Goal: Check status: Check status

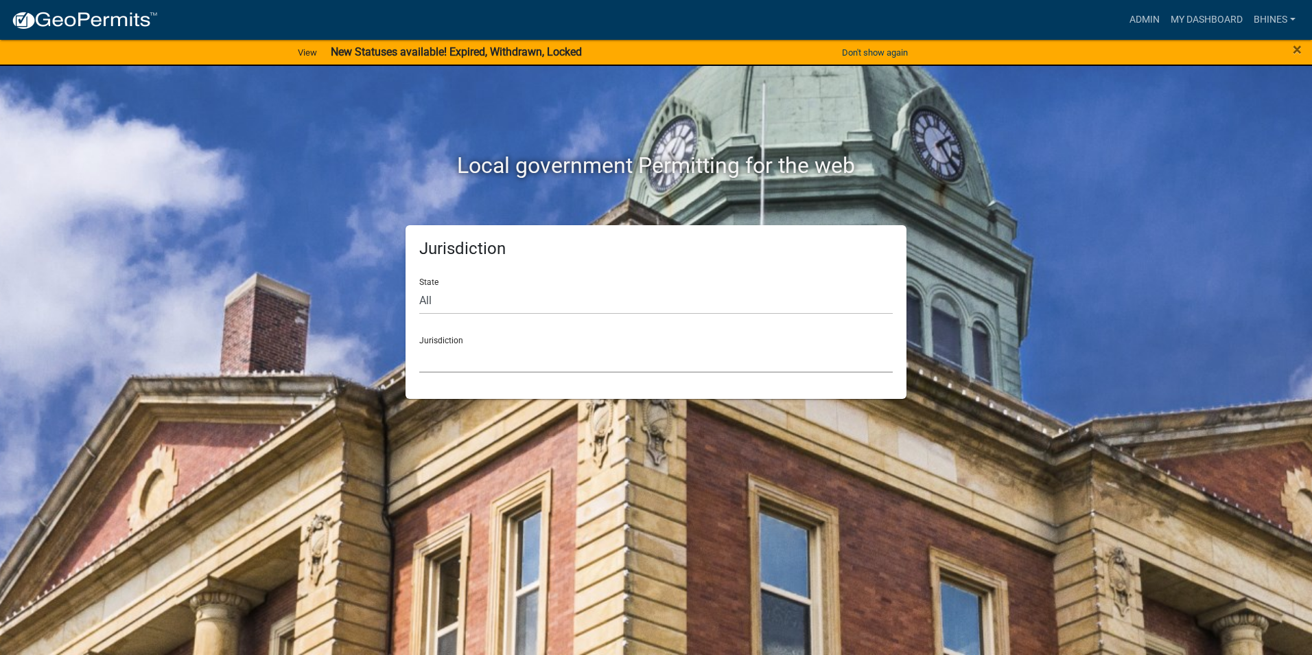
click at [489, 352] on select "[GEOGRAPHIC_DATA], [US_STATE] [GEOGRAPHIC_DATA], [US_STATE][PERSON_NAME][GEOGRA…" at bounding box center [655, 358] width 473 height 28
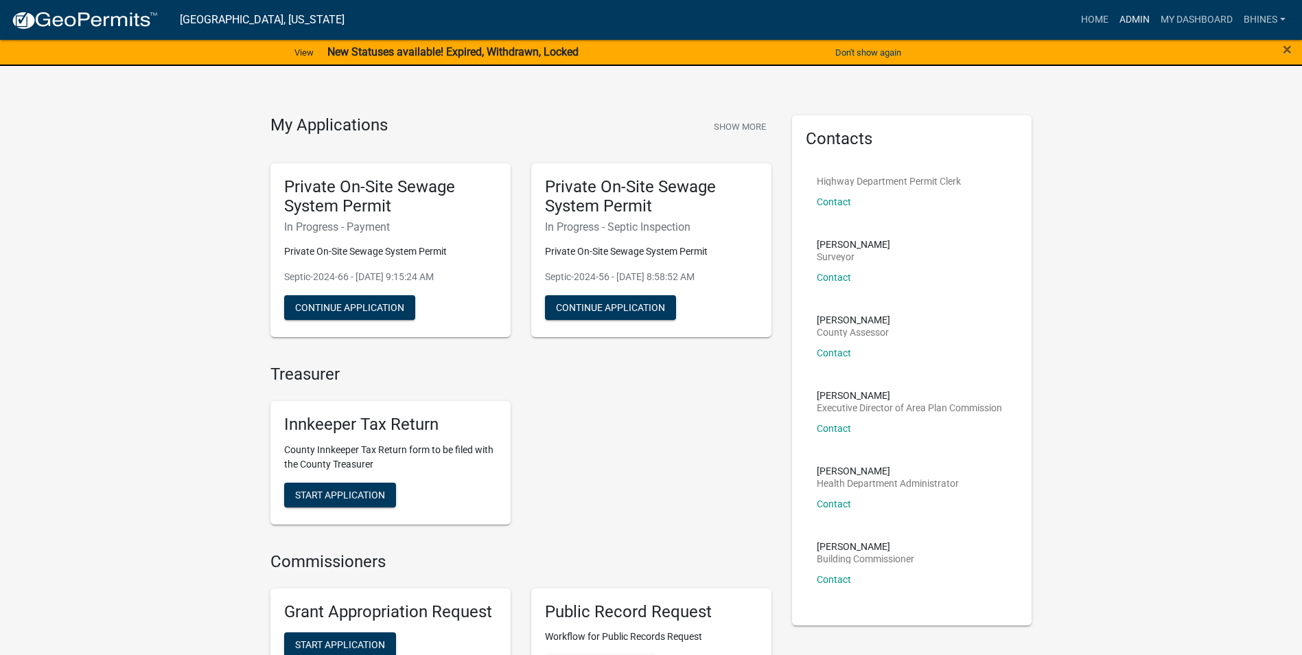
click at [1129, 18] on link "Admin" at bounding box center [1134, 20] width 41 height 26
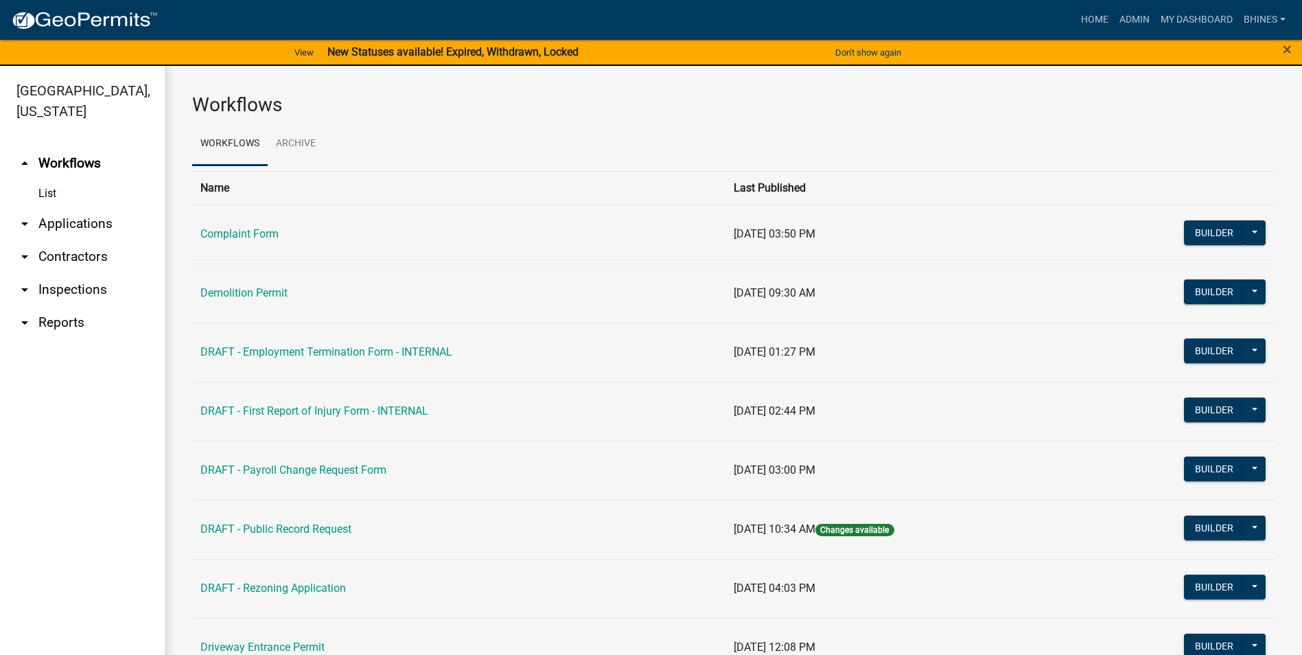
click at [82, 226] on link "arrow_drop_down Applications" at bounding box center [82, 223] width 165 height 33
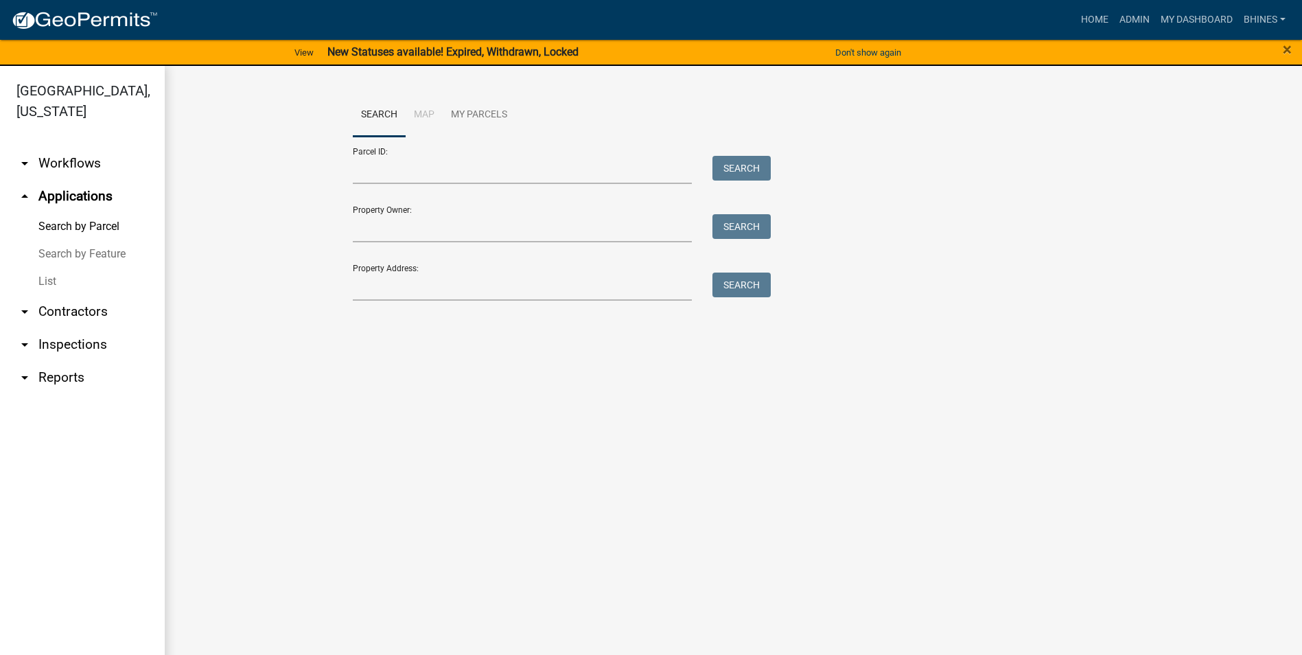
click at [47, 283] on link "List" at bounding box center [82, 281] width 165 height 27
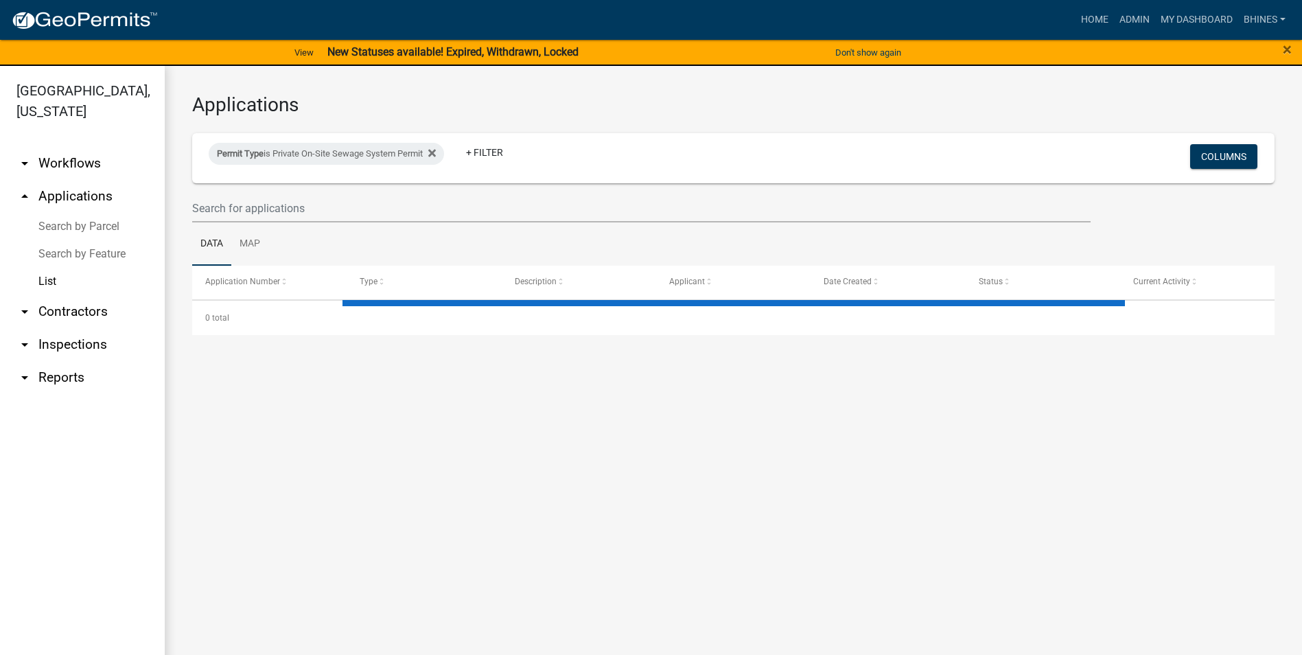
select select "3: 100"
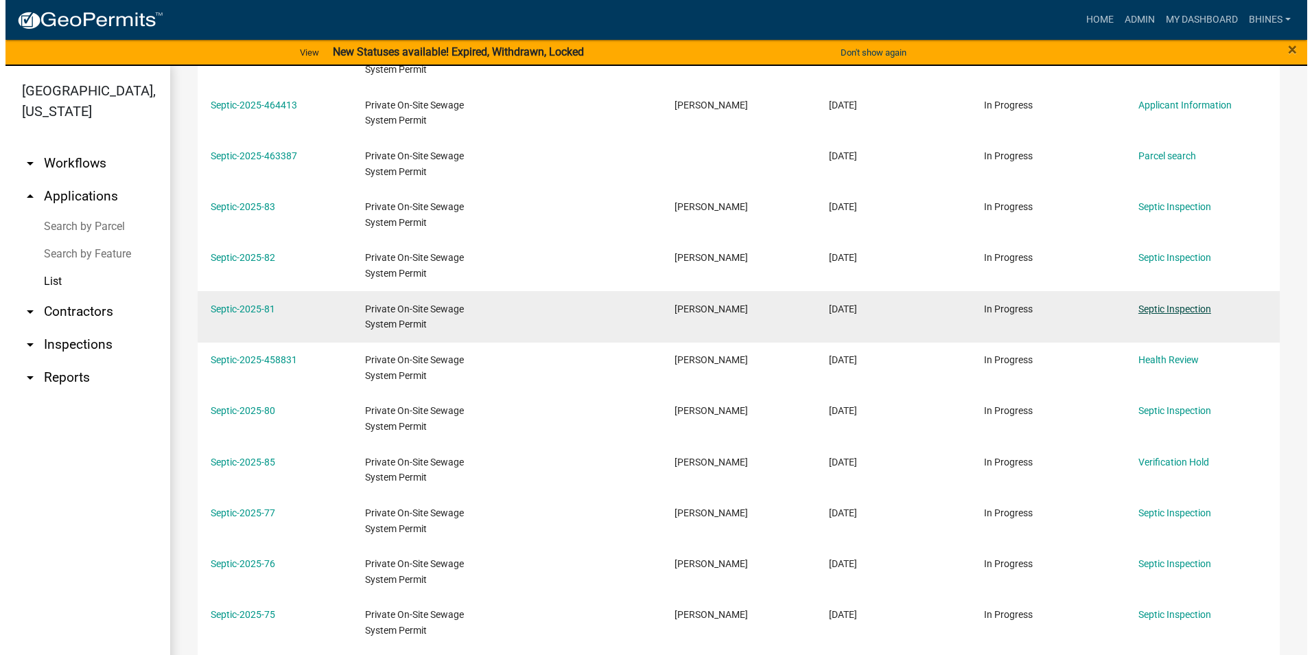
scroll to position [343, 0]
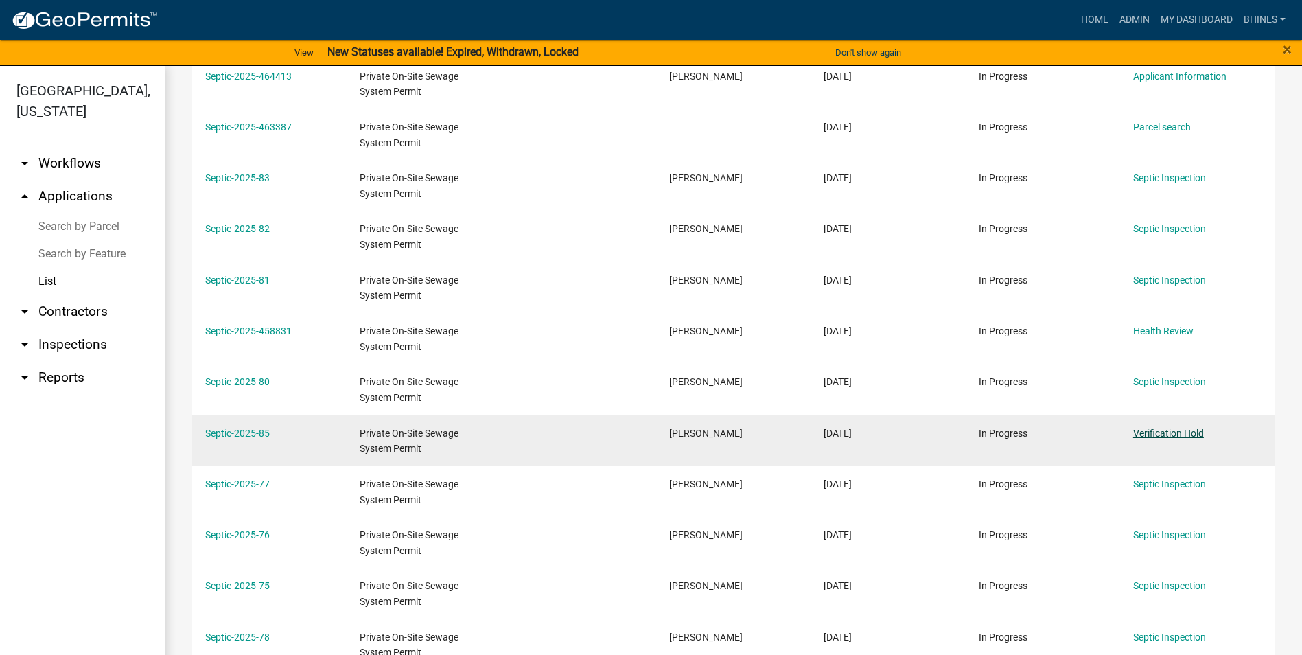
click at [1192, 434] on link "Verification Hold" at bounding box center [1168, 432] width 71 height 11
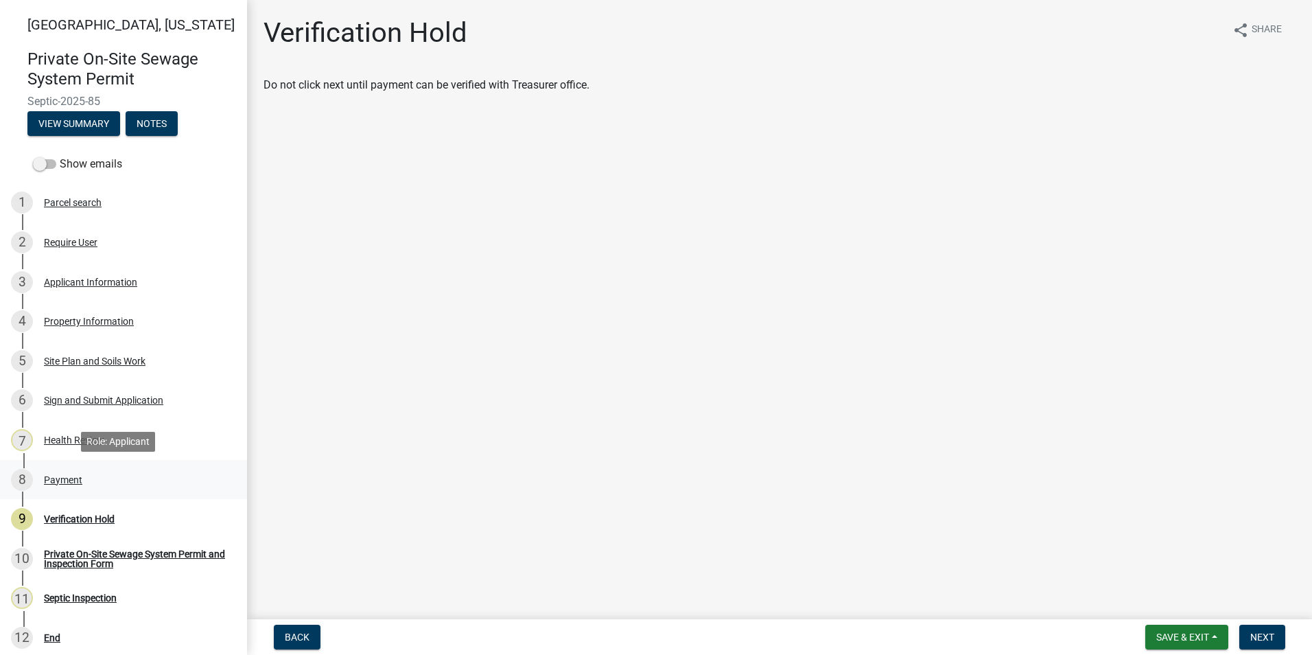
click at [69, 485] on div "8 Payment" at bounding box center [118, 480] width 214 height 22
click at [60, 484] on div "Payment" at bounding box center [63, 480] width 38 height 10
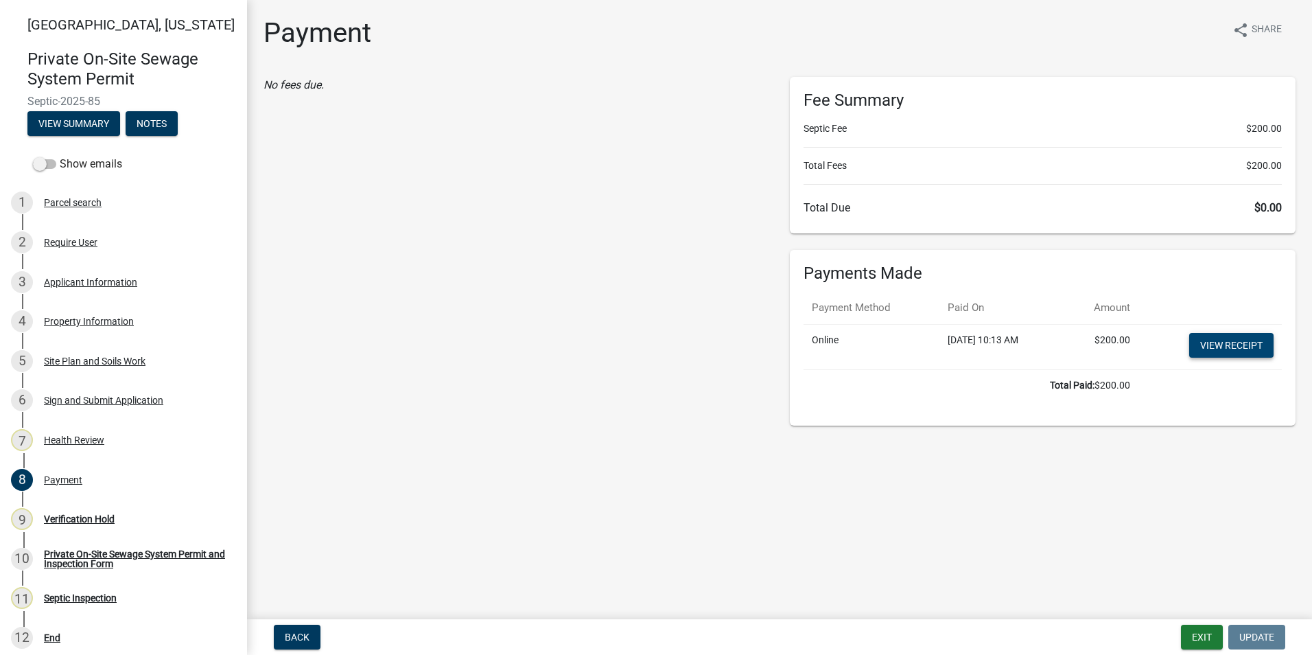
click at [1202, 351] on link "View receipt" at bounding box center [1231, 345] width 84 height 25
click at [111, 523] on div "Verification Hold" at bounding box center [79, 519] width 71 height 10
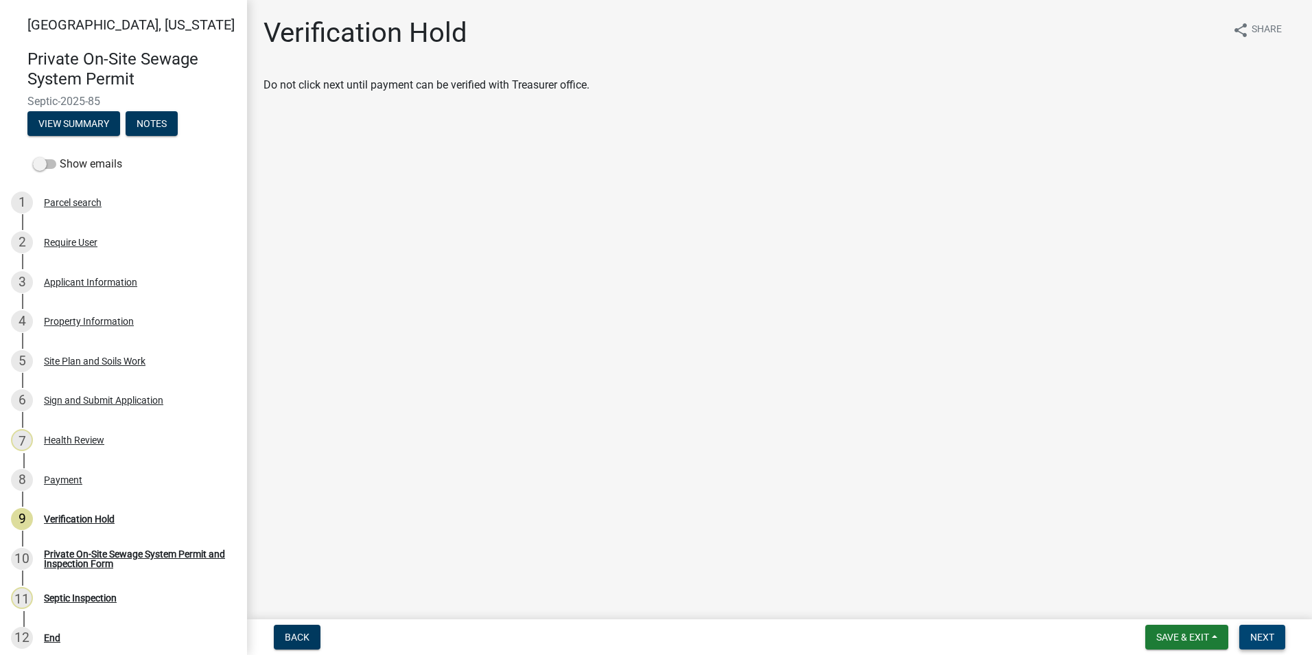
click at [1269, 632] on span "Next" at bounding box center [1262, 636] width 24 height 11
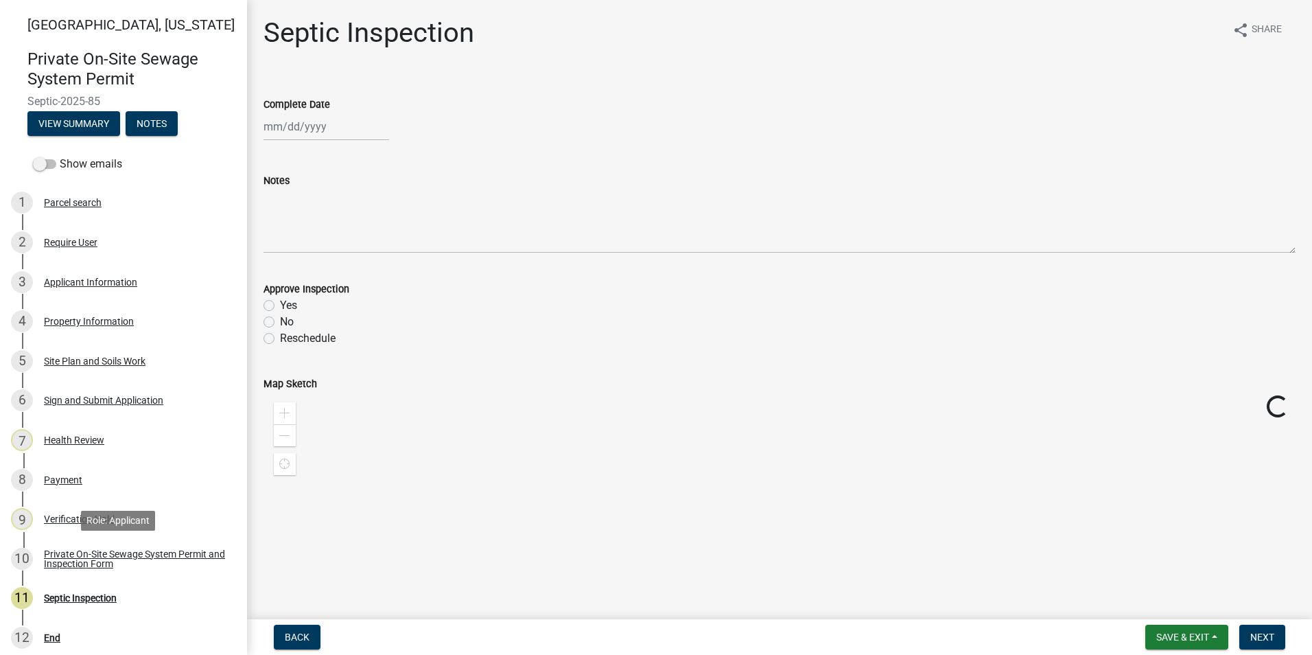
click at [132, 550] on div "Private On-Site Sewage System Permit and Inspection Form" at bounding box center [134, 558] width 181 height 19
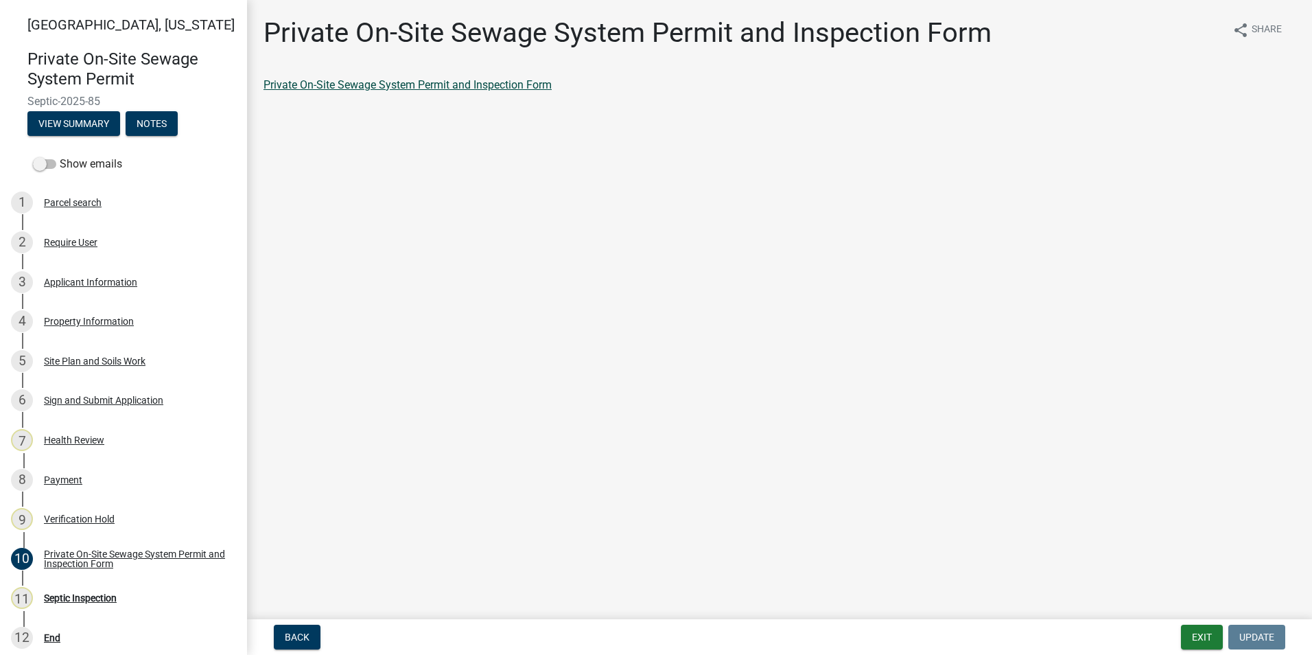
click at [495, 82] on link "Private On-Site Sewage System Permit and Inspection Form" at bounding box center [407, 84] width 288 height 13
